Goal: Task Accomplishment & Management: Manage account settings

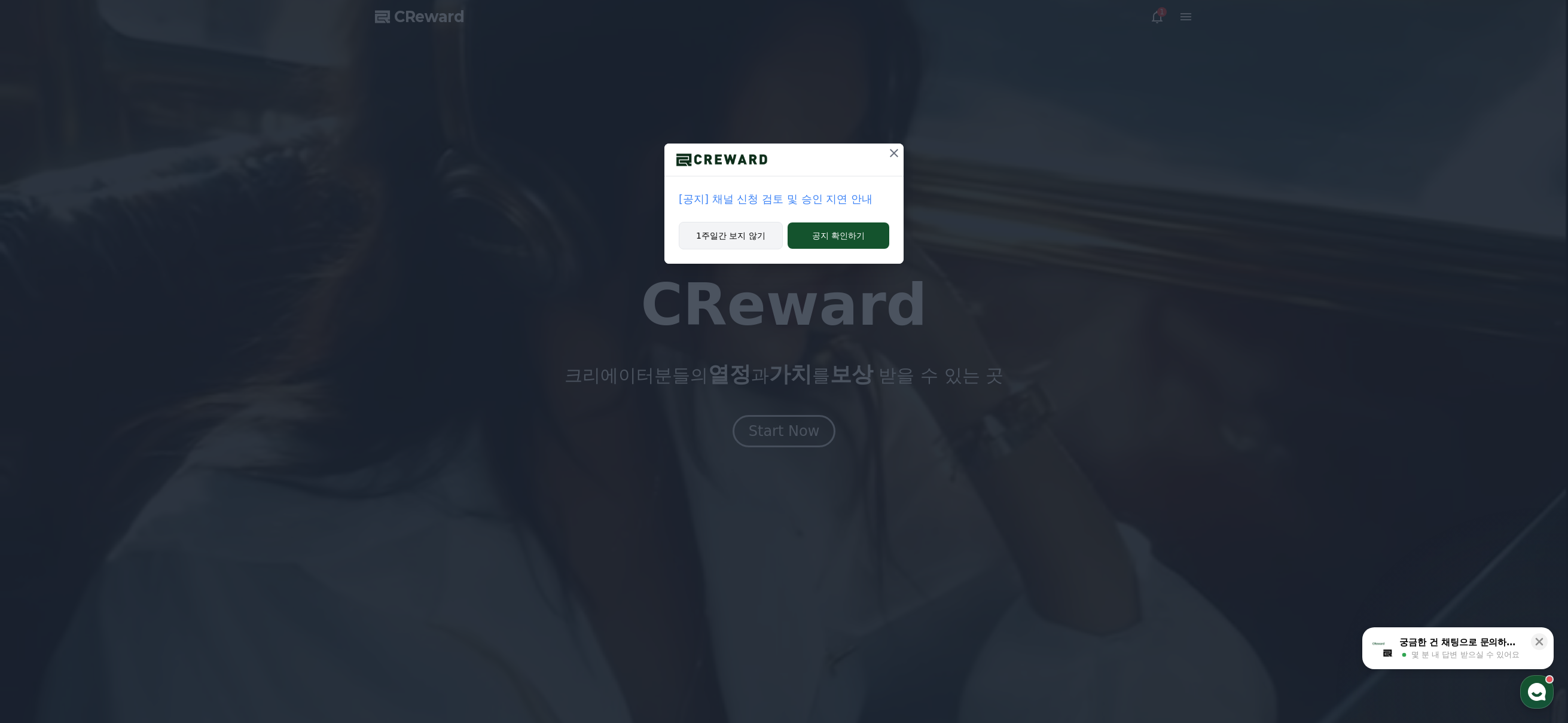
click at [734, 239] on button "1주일간 보지 않기" at bounding box center [730, 235] width 104 height 28
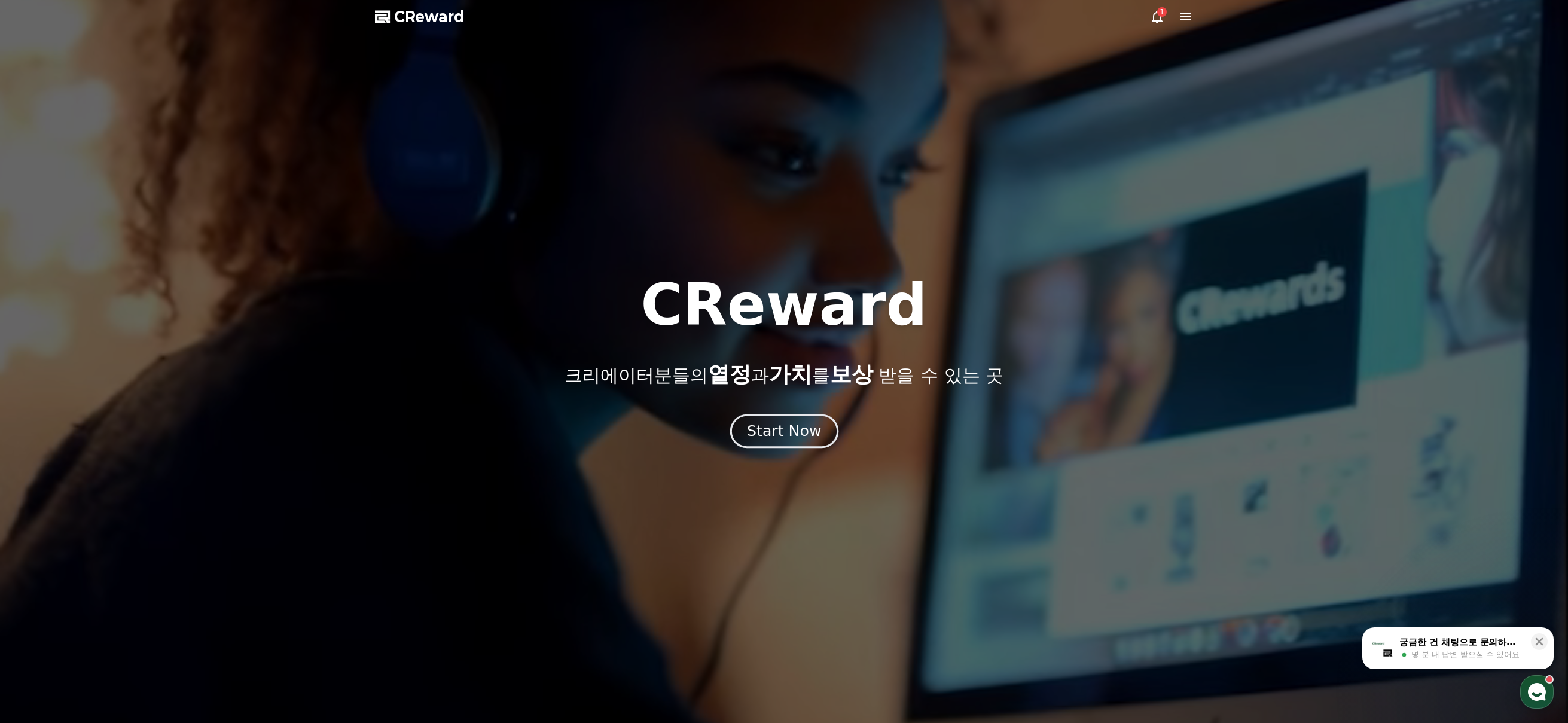
click at [802, 438] on div "Start Now" at bounding box center [784, 431] width 74 height 20
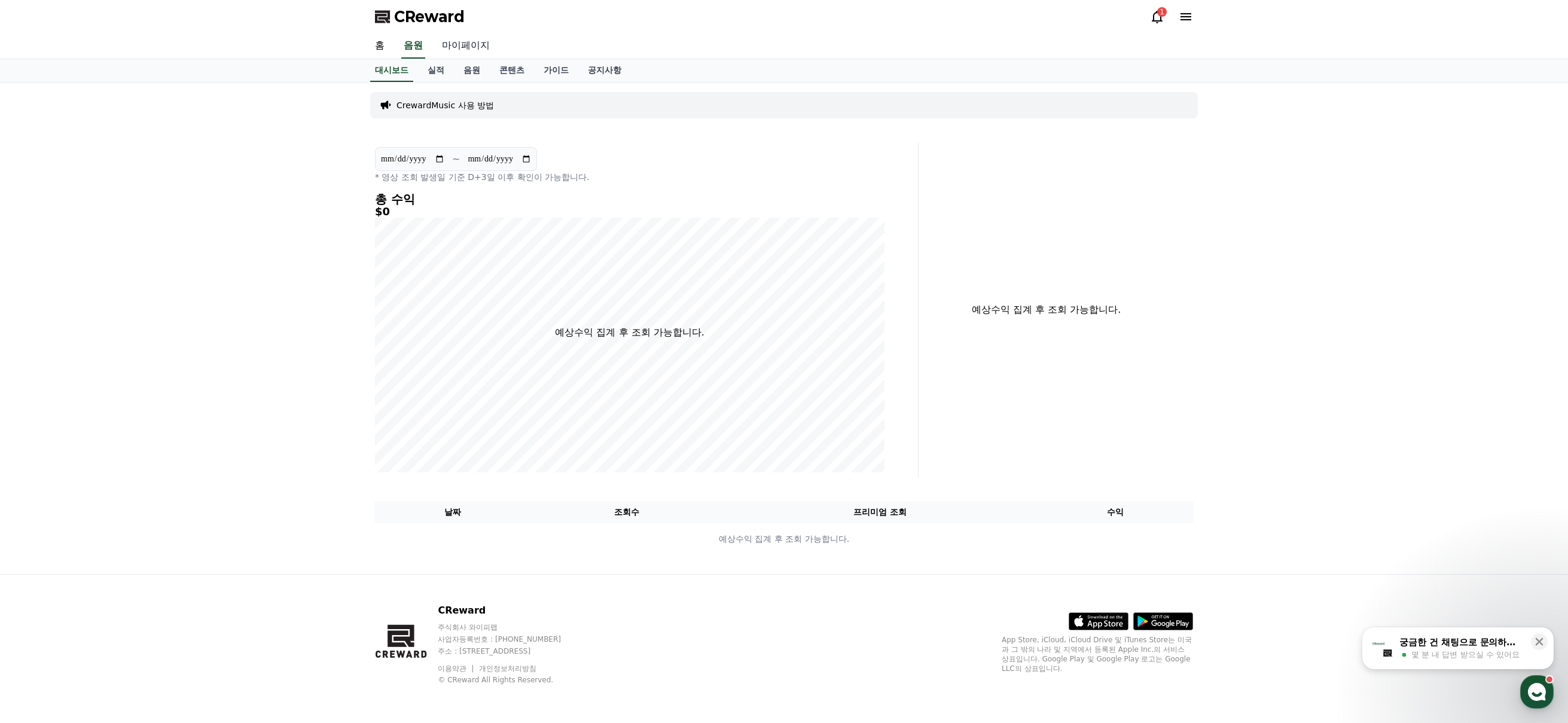
click at [465, 54] on link "마이페이지" at bounding box center [466, 46] width 67 height 25
select select "**********"
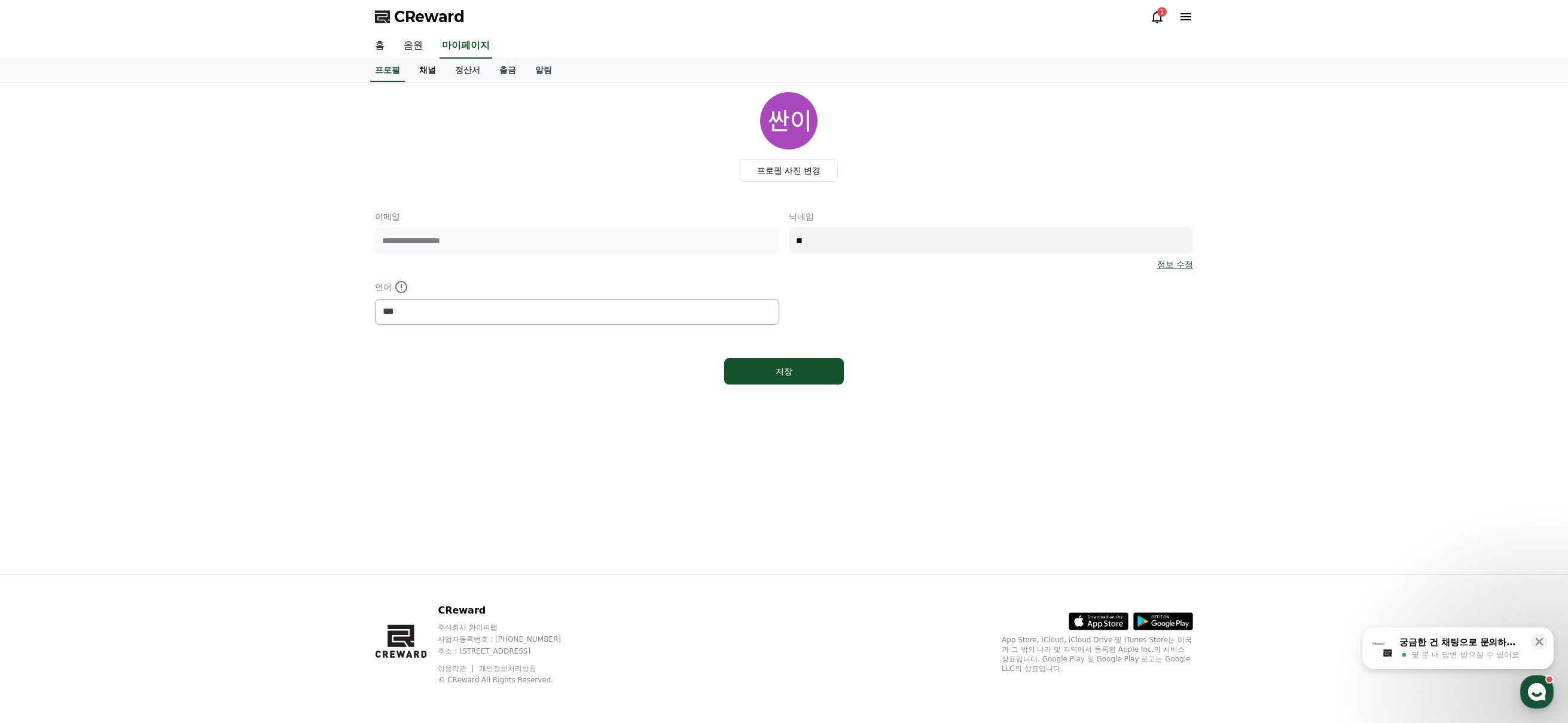
click at [435, 72] on link "채널" at bounding box center [427, 70] width 36 height 23
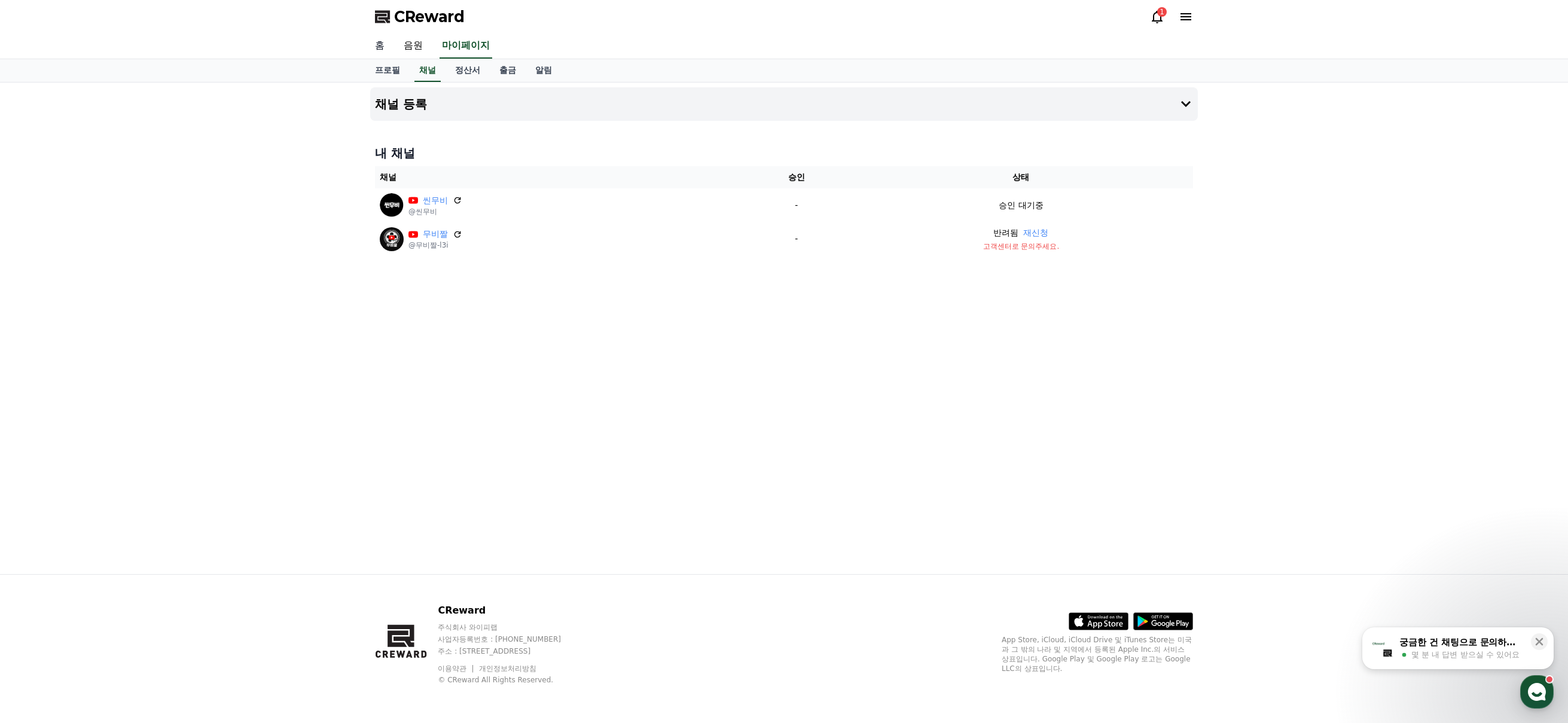
click at [379, 45] on link "홈" at bounding box center [380, 46] width 29 height 25
